Goal: Information Seeking & Learning: Find specific page/section

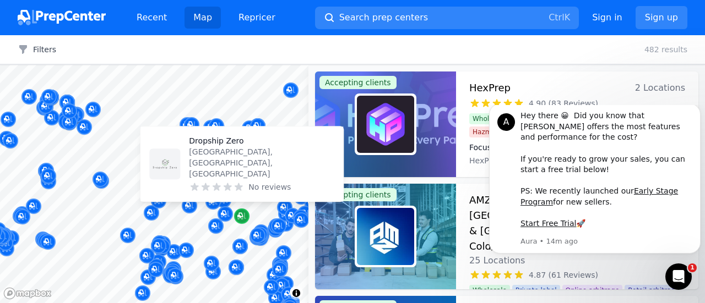
click at [242, 213] on icon "Map marker" at bounding box center [241, 216] width 9 height 11
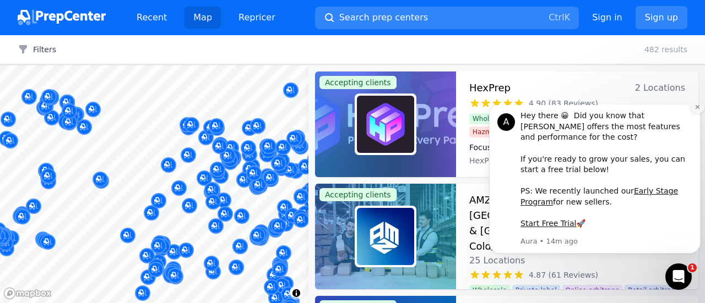
click at [698, 110] on icon "Dismiss notification" at bounding box center [697, 107] width 6 height 6
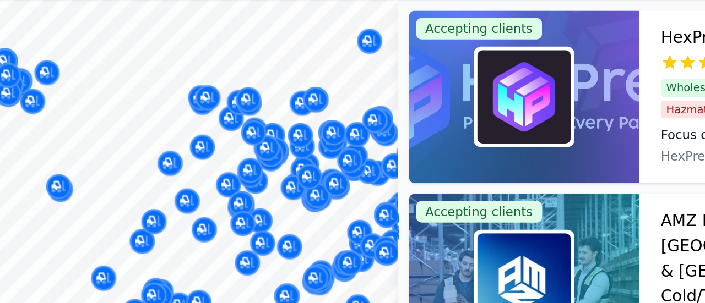
click at [211, 105] on body "Recent Map Repricer Search prep centers Ctrl K Open main menu Sign in Sign up F…" at bounding box center [352, 151] width 705 height 303
click at [196, 115] on body "Recent Map Repricer Search prep centers Ctrl K Open main menu Sign in Sign up F…" at bounding box center [352, 151] width 705 height 303
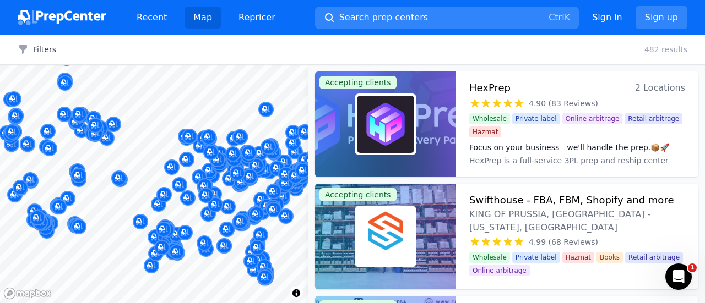
click at [531, 55] on div "Filters Clear all 482 results" at bounding box center [352, 49] width 705 height 29
click at [218, 15] on div "Recent Map Repricer" at bounding box center [206, 18] width 156 height 22
click at [198, 23] on link "Map" at bounding box center [202, 18] width 36 height 22
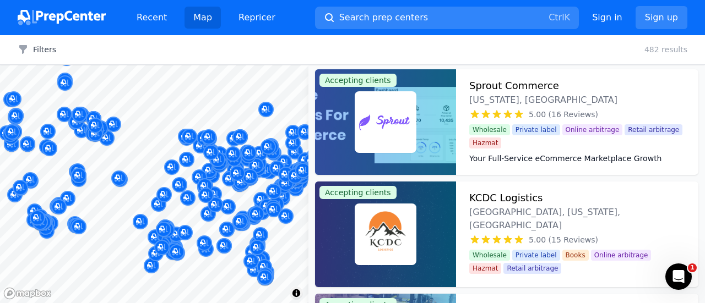
scroll to position [2137, 0]
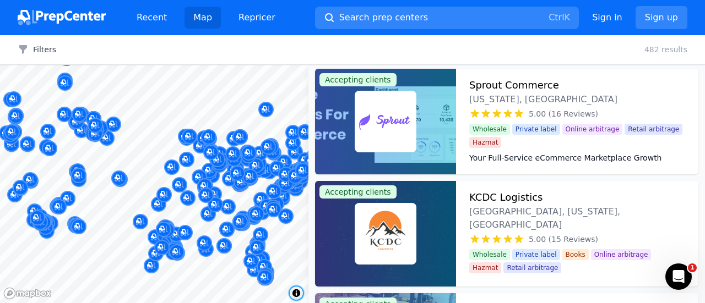
click at [297, 296] on span "Toggle attribution" at bounding box center [296, 293] width 13 height 13
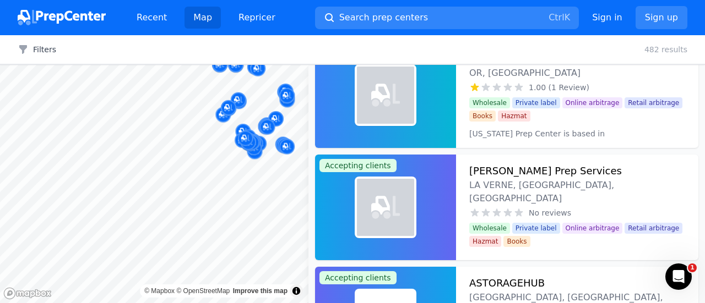
click at [515, 182] on div "Map © Mapbox © OpenStreetMap Improve this map Accepting clients AMZ Prep - 25+ …" at bounding box center [352, 184] width 705 height 238
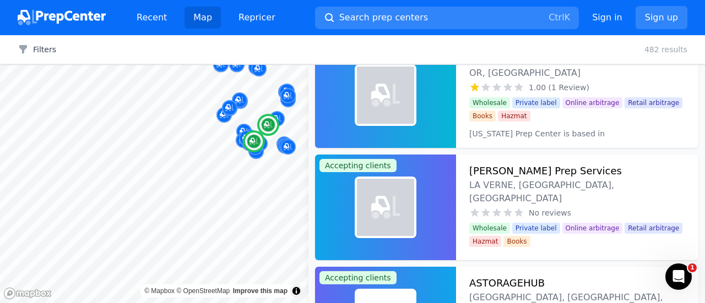
scroll to position [340, 0]
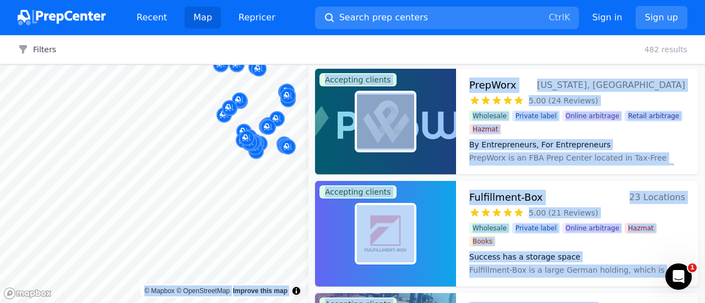
click at [161, 284] on body "Recent Map Repricer Search prep centers Ctrl K Open main menu Sign in Sign up F…" at bounding box center [352, 151] width 705 height 303
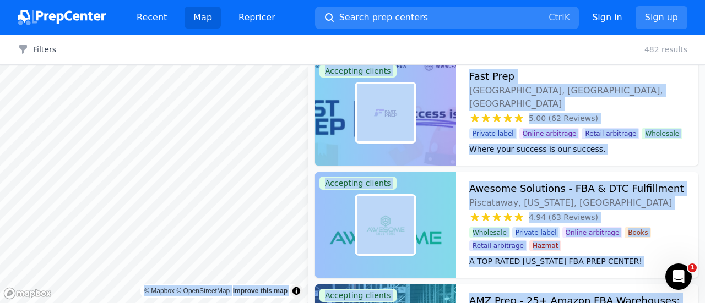
click at [409, 43] on div "Filters Clear all 482 results" at bounding box center [352, 49] width 705 height 29
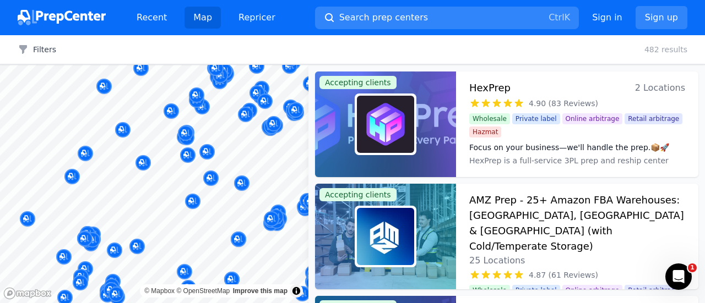
scroll to position [227, 0]
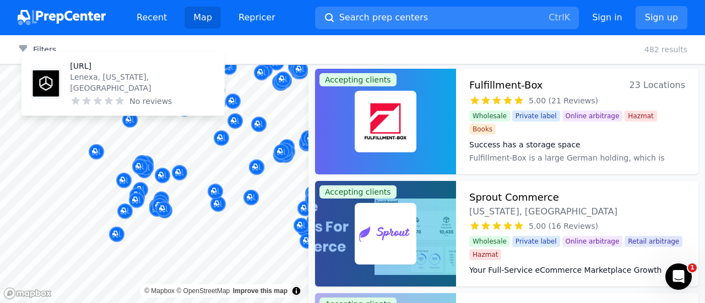
click at [146, 133] on body "Recent Map Repricer Search prep centers Ctrl K Open main menu Sign in Sign up F…" at bounding box center [352, 151] width 705 height 303
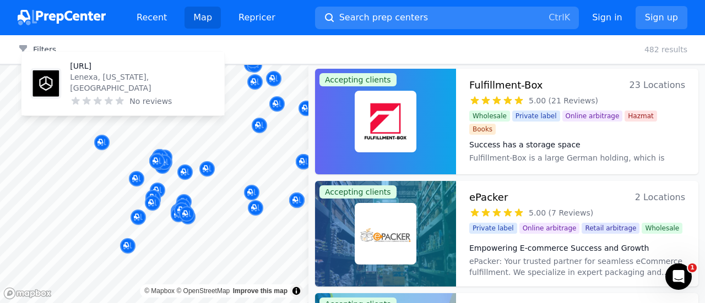
click at [474, 40] on div "Filters Clear all 482 results" at bounding box center [352, 49] width 705 height 29
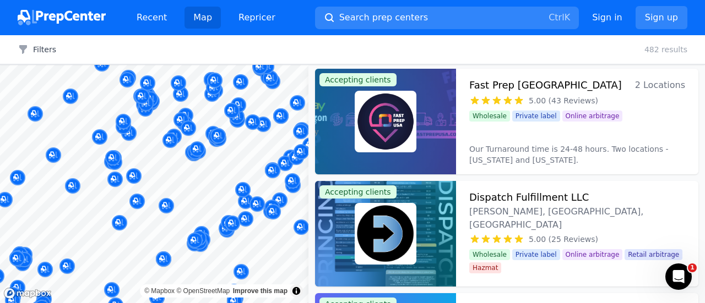
click at [177, 166] on body "Recent Map Repricer Search prep centers Ctrl K Open main menu Sign in Sign up F…" at bounding box center [352, 151] width 705 height 303
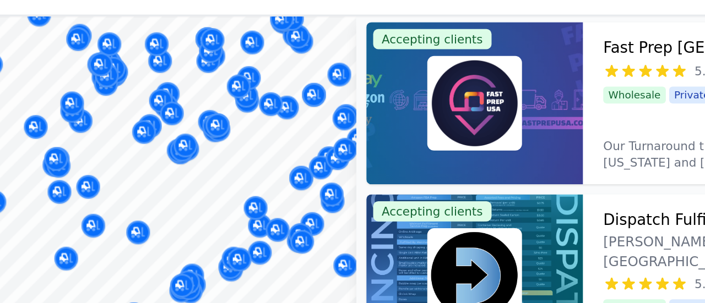
click at [238, 156] on div at bounding box center [184, 159] width 211 height 9
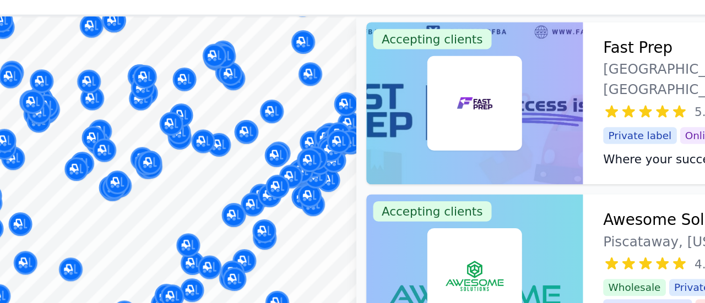
click at [198, 164] on body "Recent Map Repricer Search prep centers Ctrl K Open main menu Sign in Sign up F…" at bounding box center [352, 151] width 705 height 303
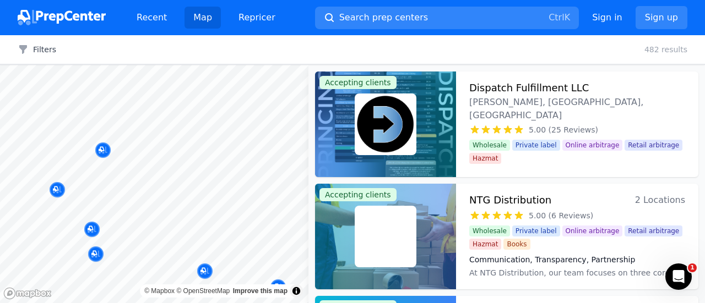
scroll to position [227, 0]
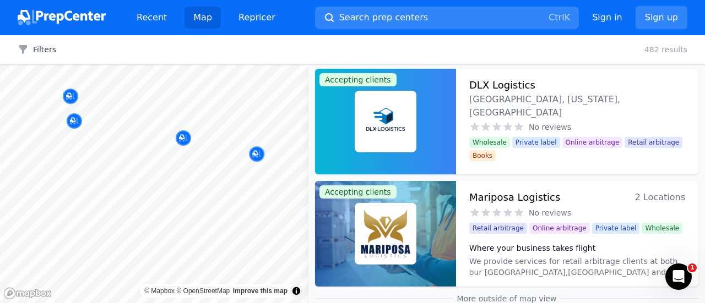
click at [142, 118] on body "Recent Map Repricer Search prep centers Ctrl K Open main menu Sign in Sign up F…" at bounding box center [352, 151] width 705 height 303
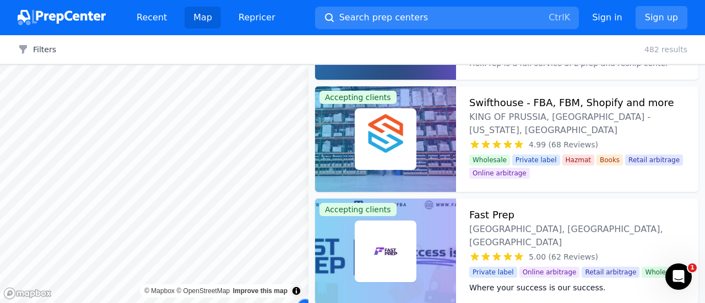
click at [145, 69] on body "Recent Map Repricer Search prep centers Ctrl K Open main menu Sign in Sign up F…" at bounding box center [352, 151] width 705 height 303
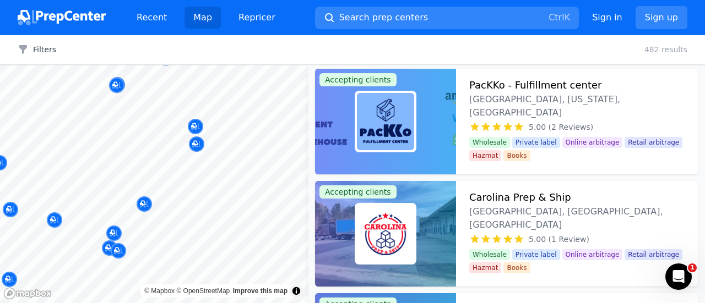
click at [233, 104] on body "Recent Map Repricer Search prep centers Ctrl K Open main menu Sign in Sign up F…" at bounding box center [352, 151] width 705 height 303
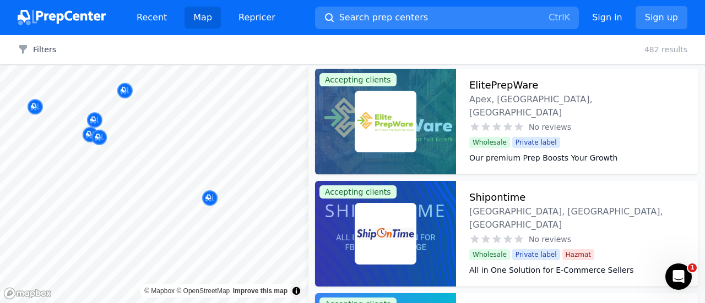
click at [243, 98] on body "Recent Map Repricer Search prep centers Ctrl K Open main menu Sign in Sign up F…" at bounding box center [352, 151] width 705 height 303
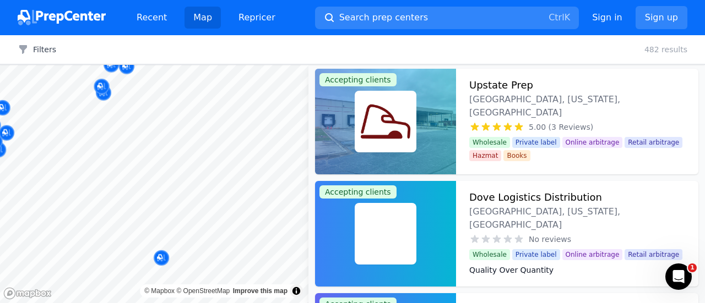
click at [323, 51] on div "Filters Filters Clear all 482 results Map © Mapbox © OpenStreetMap Improve this…" at bounding box center [352, 169] width 705 height 268
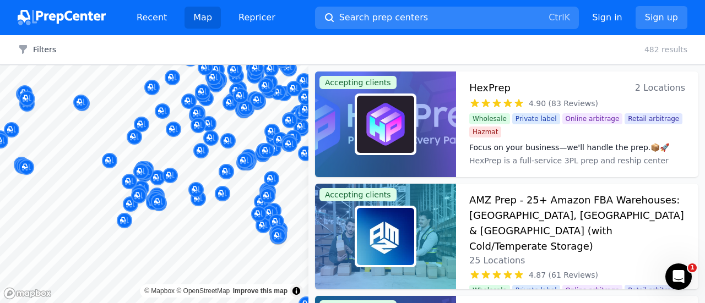
scroll to position [227, 0]
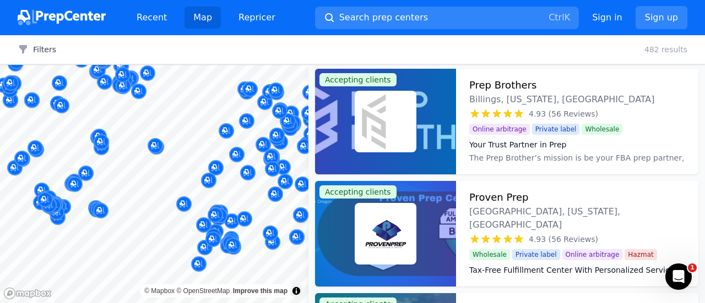
click at [322, 165] on body "Recent Map Repricer Search prep centers Ctrl K Open main menu Sign in Sign up F…" at bounding box center [352, 151] width 705 height 303
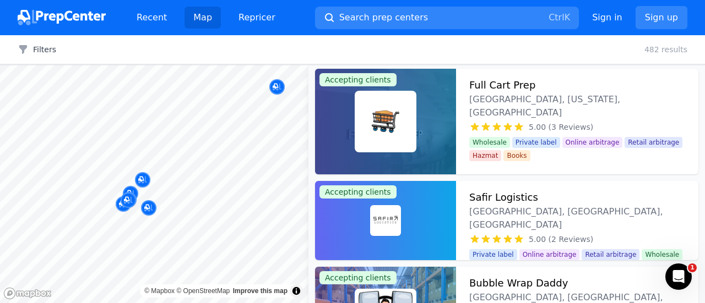
drag, startPoint x: 185, startPoint y: 206, endPoint x: 187, endPoint y: 135, distance: 70.5
click at [187, 135] on body "Recent Map Repricer Search prep centers Ctrl K Open main menu Sign in Sign up F…" at bounding box center [352, 151] width 705 height 303
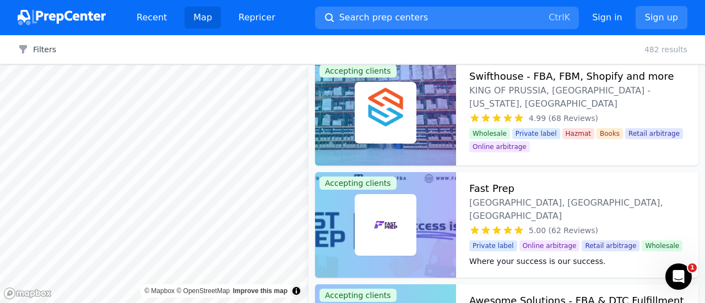
click at [228, 61] on div "Filters Filters Clear all 482 results Map © Mapbox © OpenStreetMap Improve this…" at bounding box center [352, 169] width 705 height 268
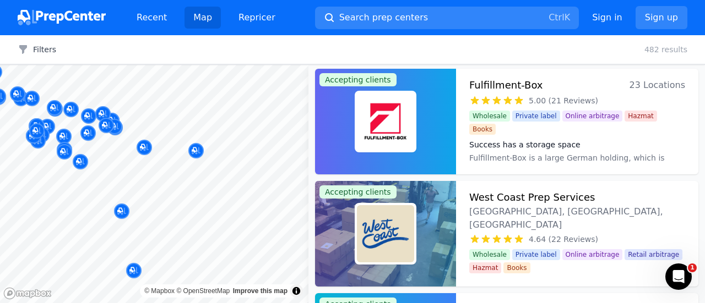
click at [273, 162] on body "Recent Map Repricer Search prep centers Ctrl K Open main menu Sign in Sign up F…" at bounding box center [352, 151] width 705 height 303
click at [160, 180] on div at bounding box center [217, 179] width 211 height 9
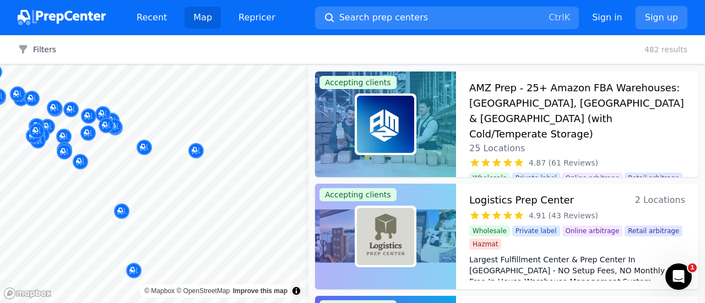
scroll to position [227, 0]
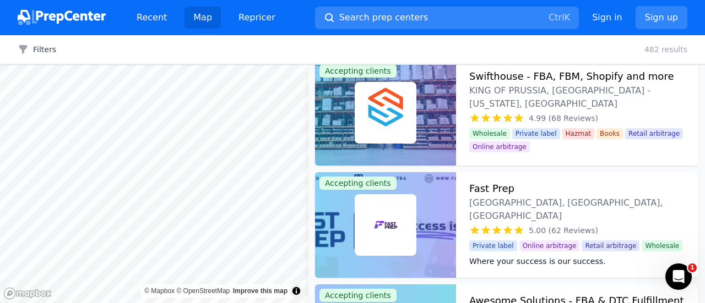
click at [74, 238] on body "Recent Map Repricer Search prep centers Ctrl K Open main menu Sign in Sign up F…" at bounding box center [352, 151] width 705 height 303
click at [0, 263] on body "Recent Map Repricer Search prep centers Ctrl K Open main menu Sign in Sign up F…" at bounding box center [352, 151] width 705 height 303
click at [202, 107] on body "Recent Map Repricer Search prep centers Ctrl K Open main menu Sign in Sign up F…" at bounding box center [352, 151] width 705 height 303
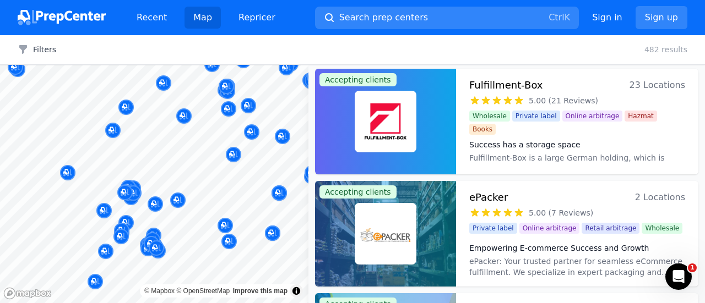
click at [64, 153] on body "Recent Map Repricer Search prep centers Ctrl K Open main menu Sign in Sign up F…" at bounding box center [352, 151] width 705 height 303
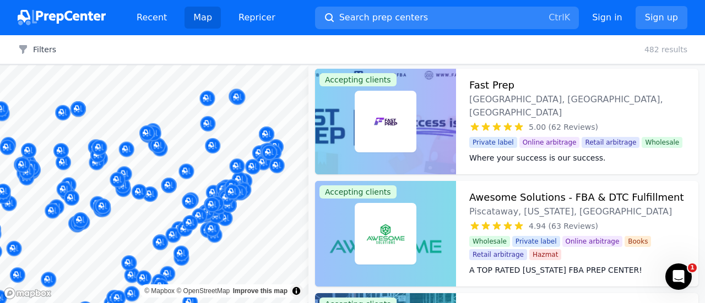
click at [196, 164] on body "Recent Map Repricer Search prep centers Ctrl K Open main menu Sign in Sign up F…" at bounding box center [352, 151] width 705 height 303
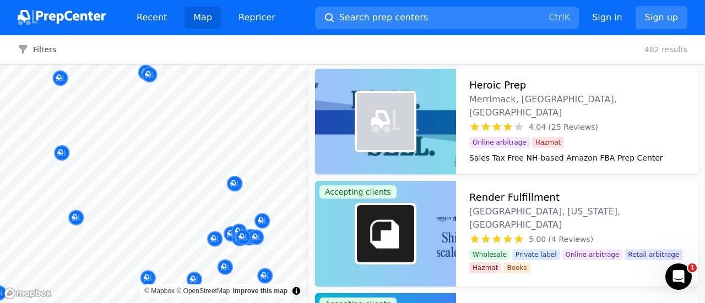
click at [181, 303] on html "Recent Map Repricer Search prep centers Ctrl K Open main menu Sign in Sign up F…" at bounding box center [352, 151] width 705 height 303
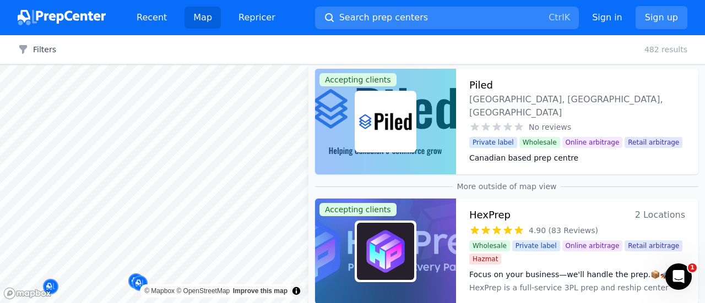
click at [182, 303] on html "Recent Map Repricer Search prep centers Ctrl K Open main menu Sign in Sign up F…" at bounding box center [352, 151] width 705 height 303
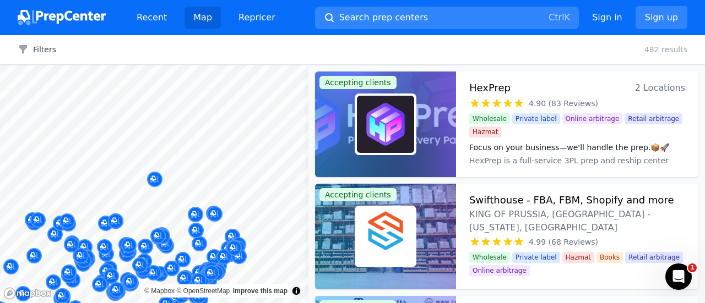
scroll to position [227, 0]
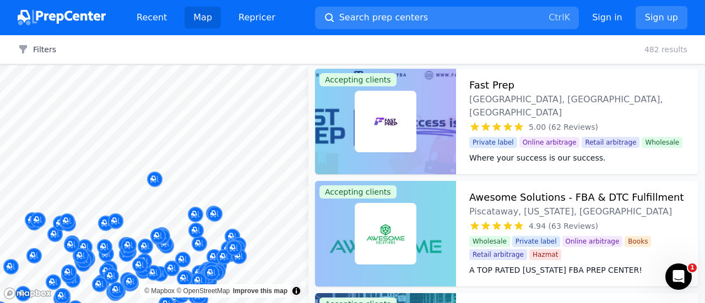
click at [149, 159] on div at bounding box center [222, 159] width 211 height 9
drag, startPoint x: 123, startPoint y: 187, endPoint x: 134, endPoint y: 181, distance: 12.8
click at [134, 181] on body "Recent Map Repricer Search prep centers Ctrl K Open main menu Sign in Sign up F…" at bounding box center [352, 151] width 705 height 303
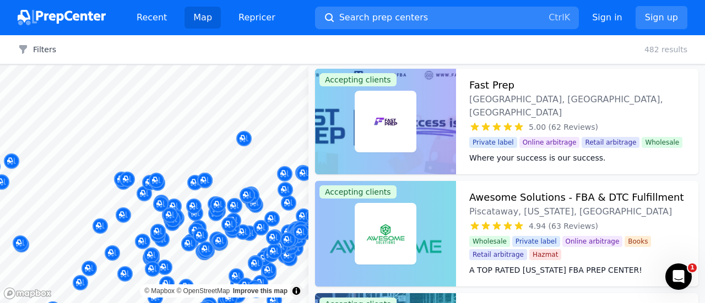
click at [260, 104] on body "Recent Map Repricer Search prep centers Ctrl K Open main menu Sign in Sign up F…" at bounding box center [352, 151] width 705 height 303
click at [256, 121] on div at bounding box center [233, 124] width 211 height 9
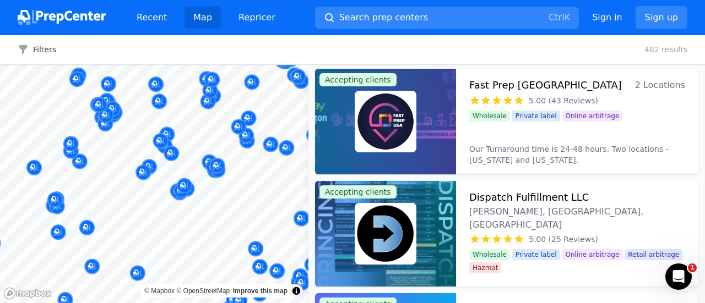
click at [139, 200] on body "Recent Map Repricer Search prep centers Ctrl K Open main menu Sign in Sign up F…" at bounding box center [352, 151] width 705 height 303
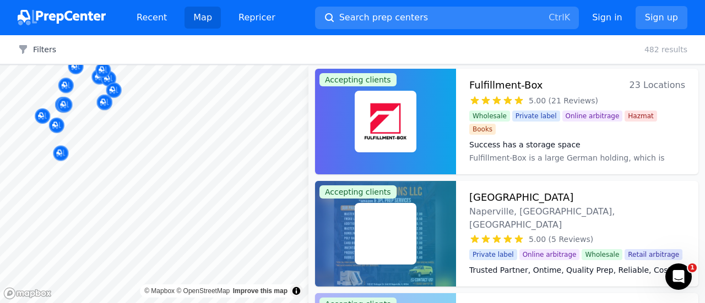
click at [238, 47] on div "Filters Filters Clear all 482 results Map © Mapbox © OpenStreetMap Improve this…" at bounding box center [352, 169] width 705 height 268
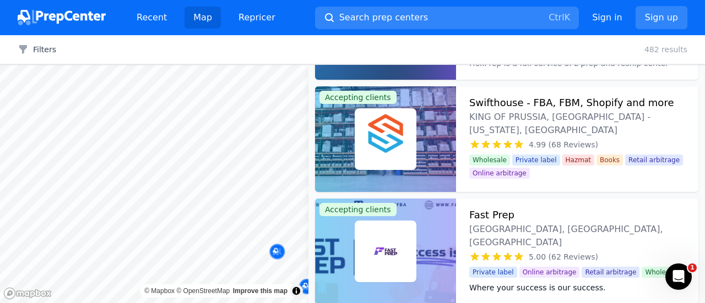
click at [173, 166] on body "Recent Map Repricer Search prep centers Ctrl K Open main menu Sign in Sign up F…" at bounding box center [352, 151] width 705 height 303
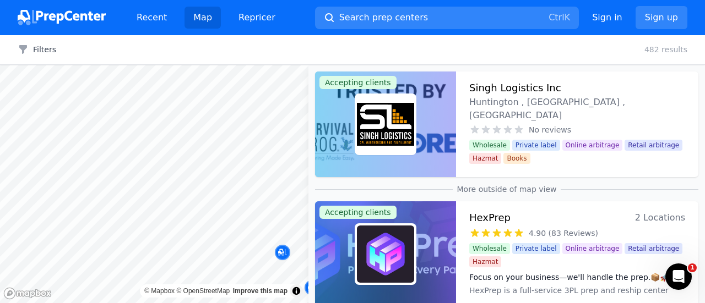
scroll to position [227, 0]
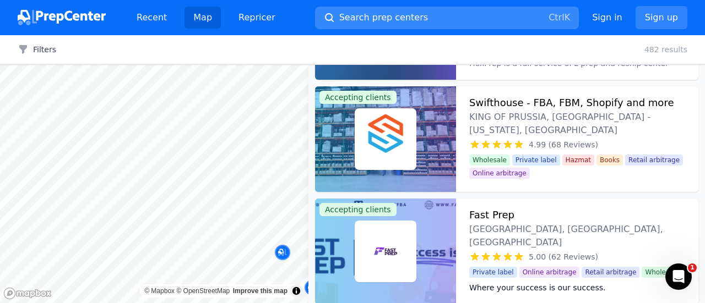
click at [406, 10] on button "Search prep centers Ctrl K" at bounding box center [447, 18] width 264 height 23
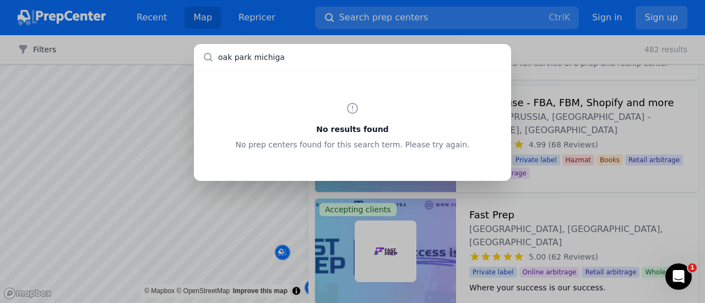
type input "[GEOGRAPHIC_DATA][US_STATE]"
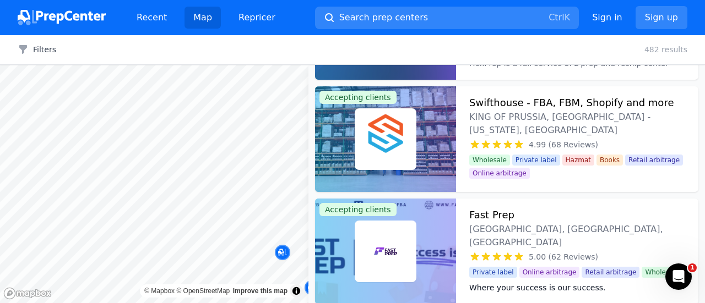
click at [553, 40] on div at bounding box center [352, 151] width 705 height 303
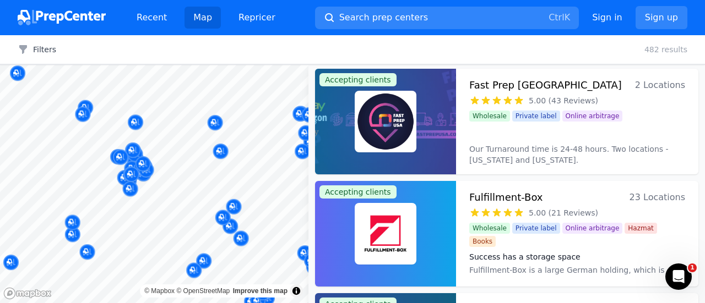
click at [218, 160] on body "Recent Map Repricer Search prep centers Ctrl K Open main menu Sign in Sign up F…" at bounding box center [352, 151] width 705 height 303
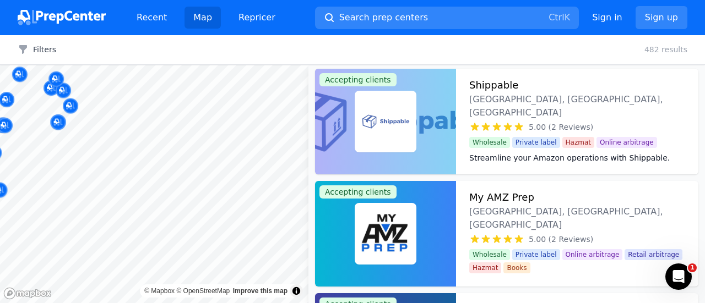
click at [177, 161] on body "Recent Map Repricer Search prep centers Ctrl K Open main menu Sign in Sign up F…" at bounding box center [352, 151] width 705 height 303
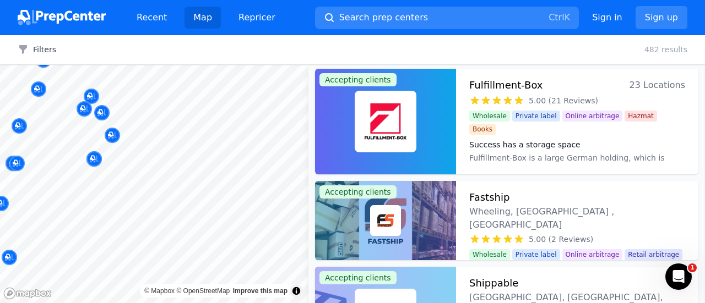
click at [108, 186] on body "Recent Map Repricer Search prep centers Ctrl K Open main menu Sign in Sign up F…" at bounding box center [352, 151] width 705 height 303
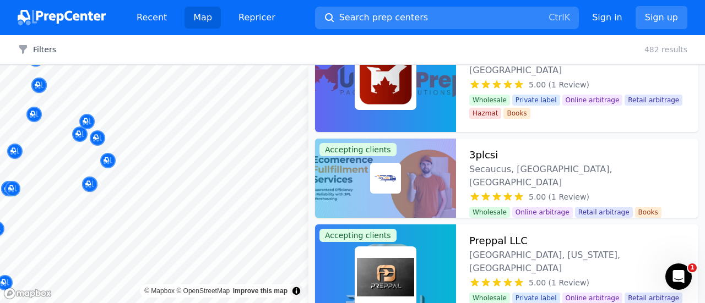
scroll to position [17519, 0]
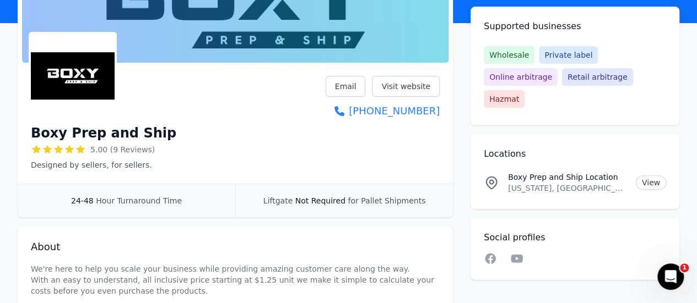
scroll to position [118, 0]
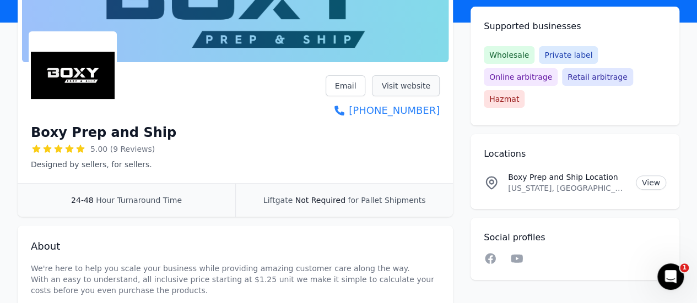
click at [419, 85] on link "Visit website" at bounding box center [406, 85] width 68 height 21
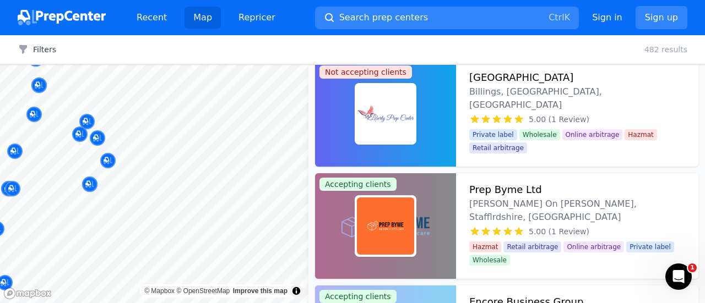
scroll to position [19889, 0]
